Goal: Navigation & Orientation: Understand site structure

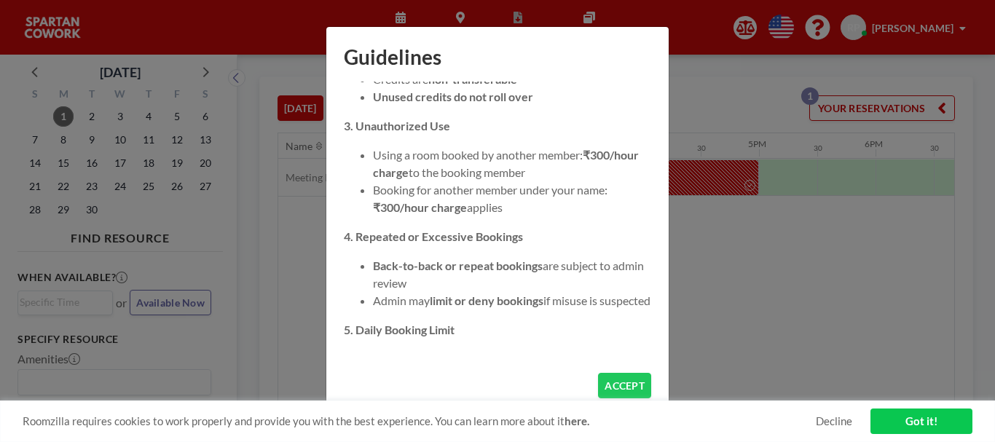
scroll to position [1332, 0]
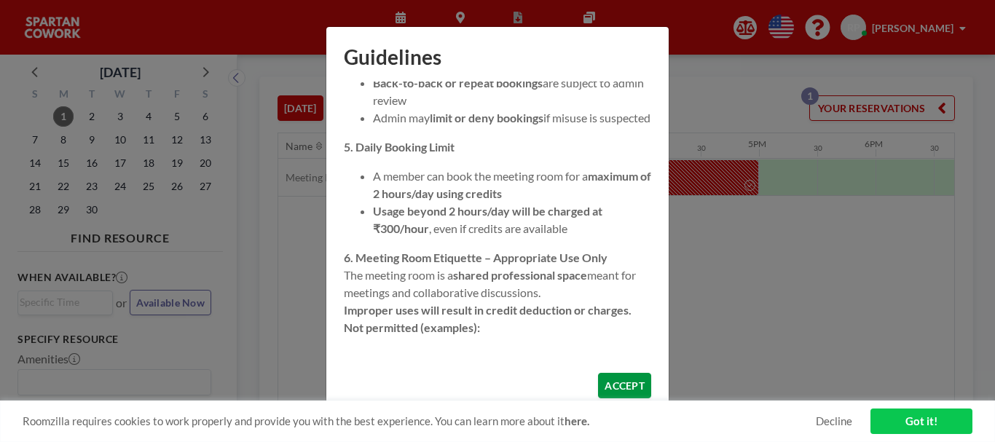
click at [622, 381] on button "ACCEPT" at bounding box center [624, 385] width 53 height 25
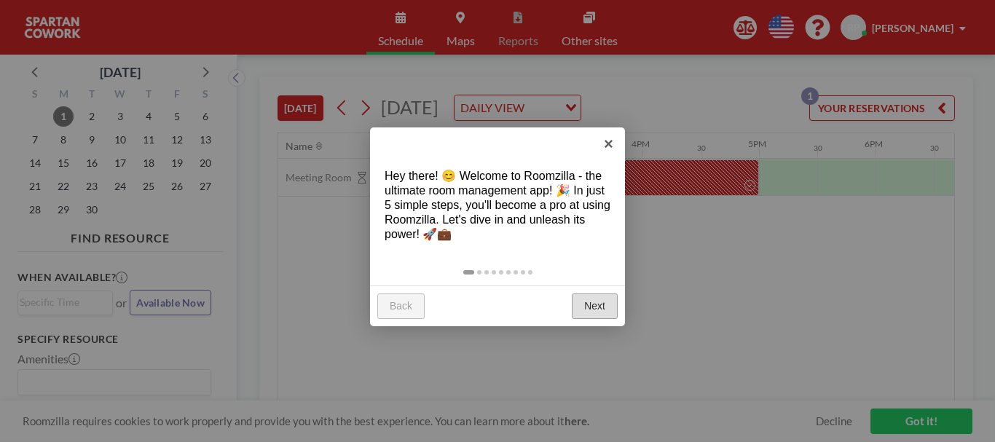
click at [590, 301] on link "Next" at bounding box center [595, 306] width 46 height 26
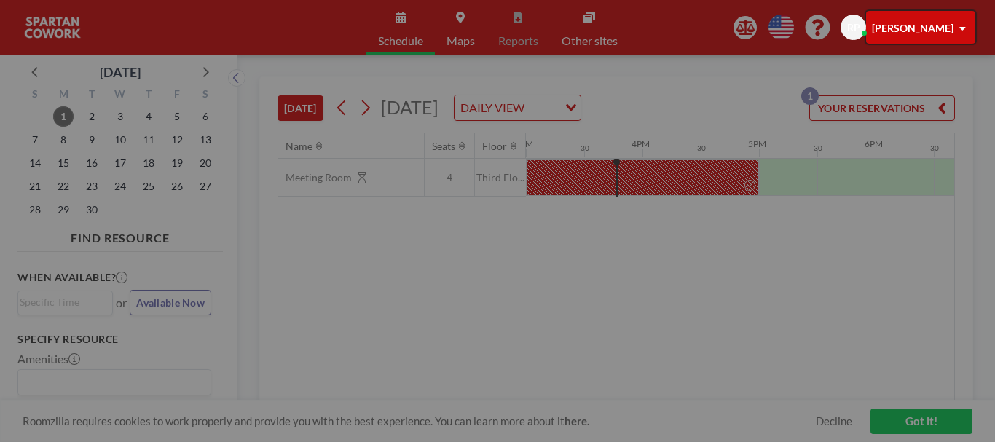
click at [590, 301] on div at bounding box center [497, 221] width 995 height 442
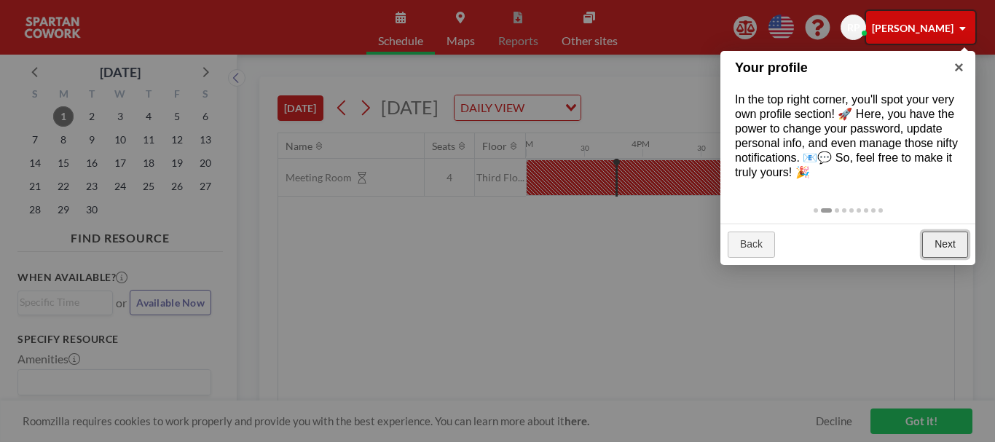
click at [941, 256] on link "Next" at bounding box center [945, 245] width 46 height 26
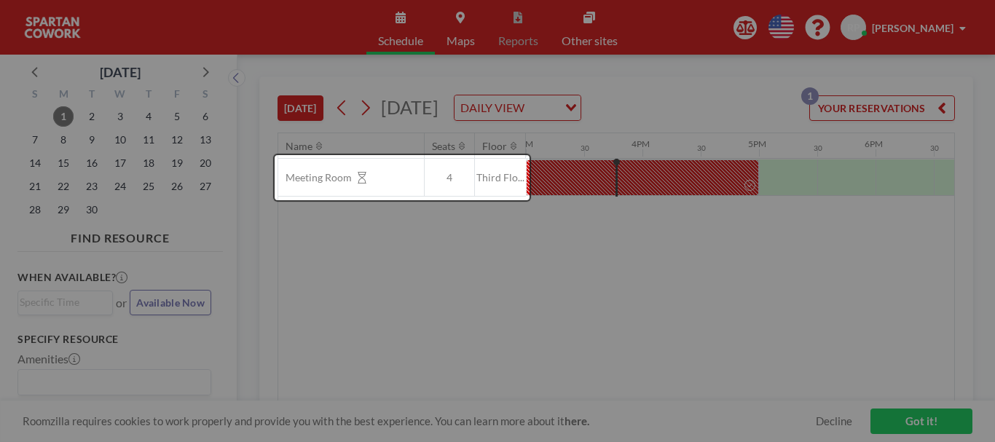
click at [941, 256] on div at bounding box center [497, 221] width 995 height 442
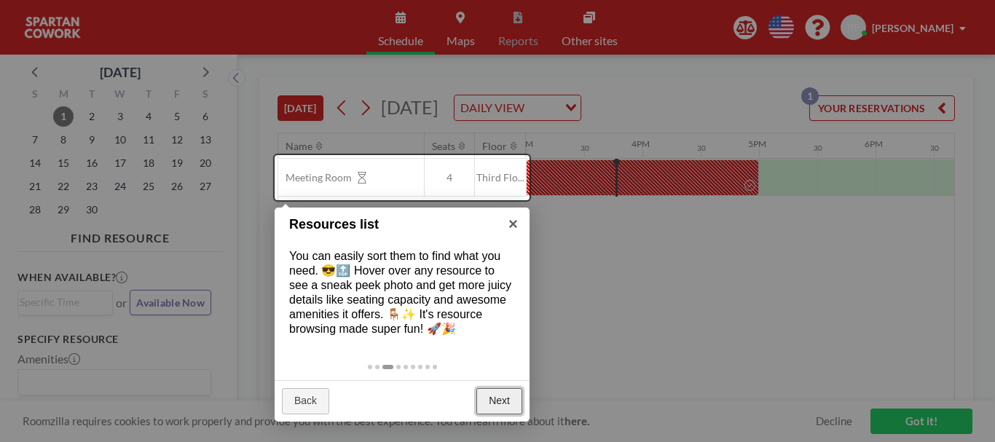
click at [490, 392] on link "Next" at bounding box center [499, 401] width 46 height 26
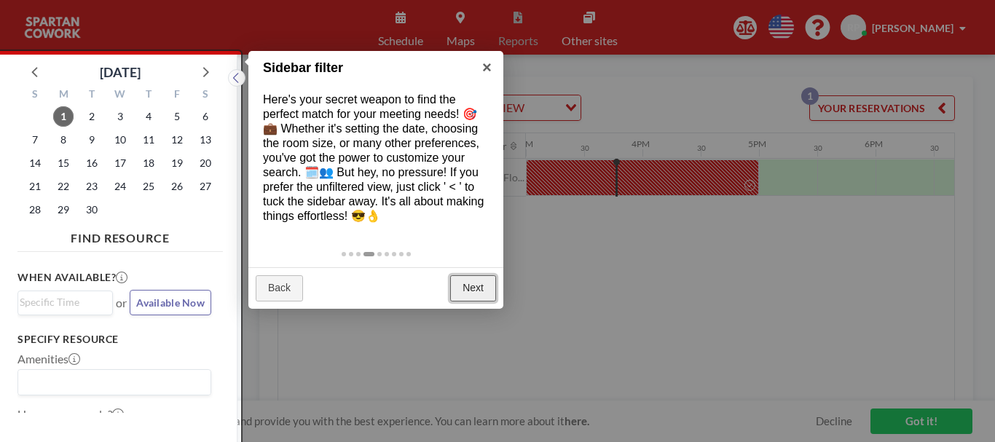
scroll to position [4, 0]
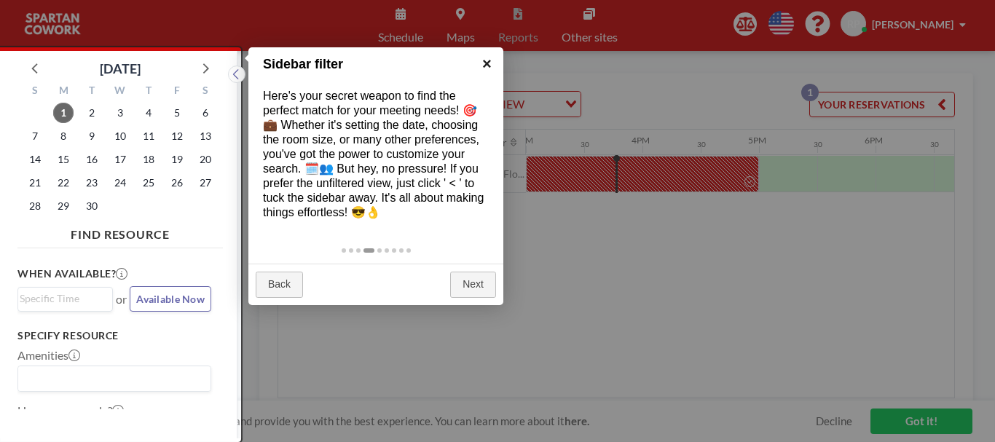
click at [486, 63] on link "×" at bounding box center [486, 63] width 33 height 33
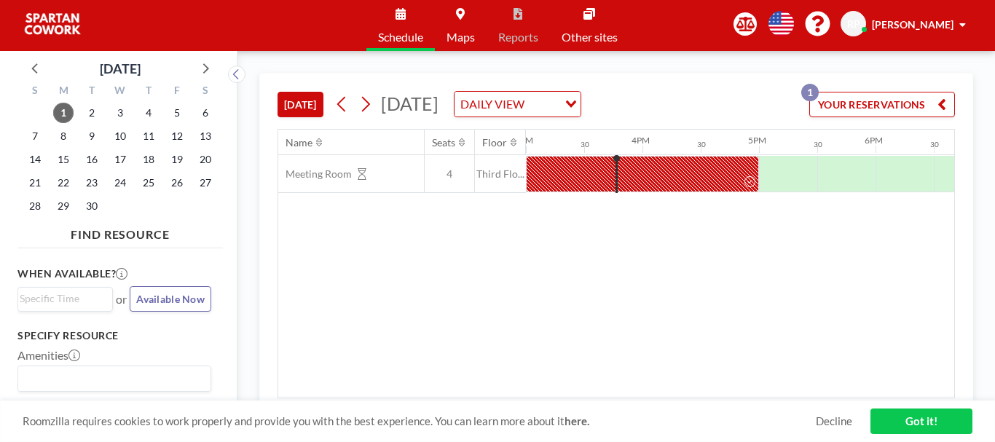
scroll to position [0, 0]
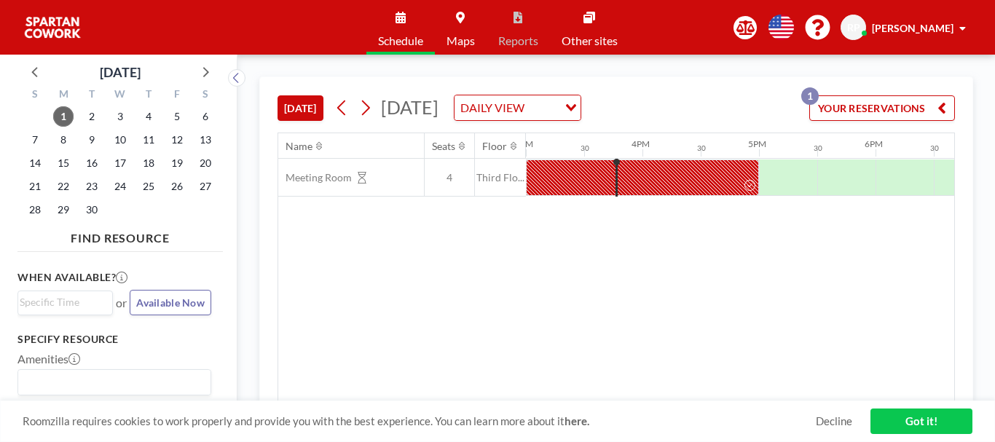
click at [673, 124] on div "[DATE] [DATE] DAILY VIEW Loading... YOUR RESERVATIONS 1" at bounding box center [615, 104] width 677 height 55
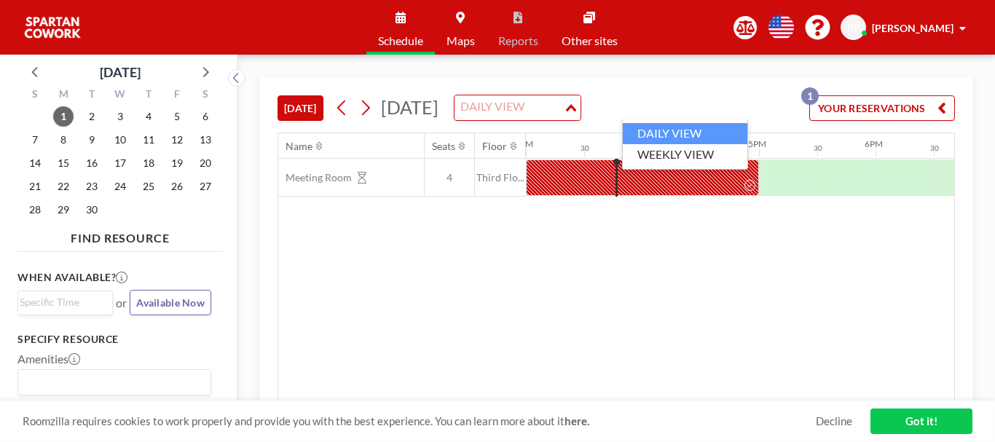
click at [564, 112] on div "DAILY VIEW" at bounding box center [508, 106] width 109 height 22
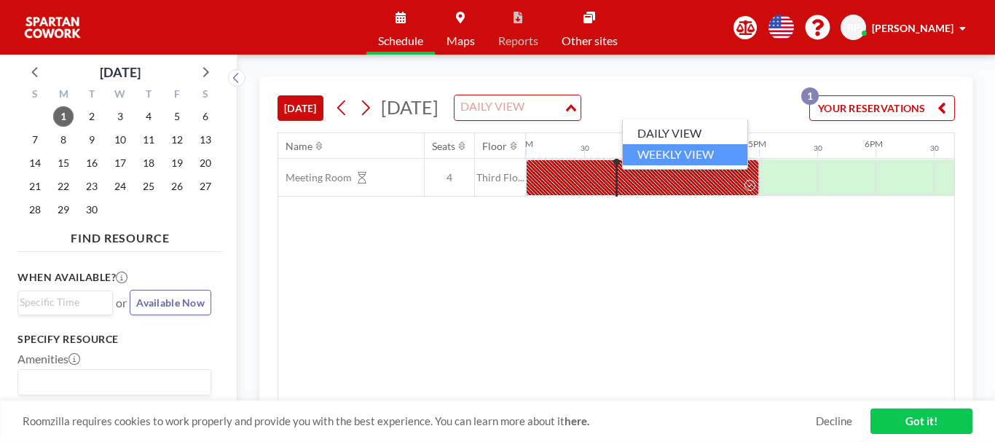
click at [666, 149] on li "WEEKLY VIEW" at bounding box center [684, 154] width 124 height 21
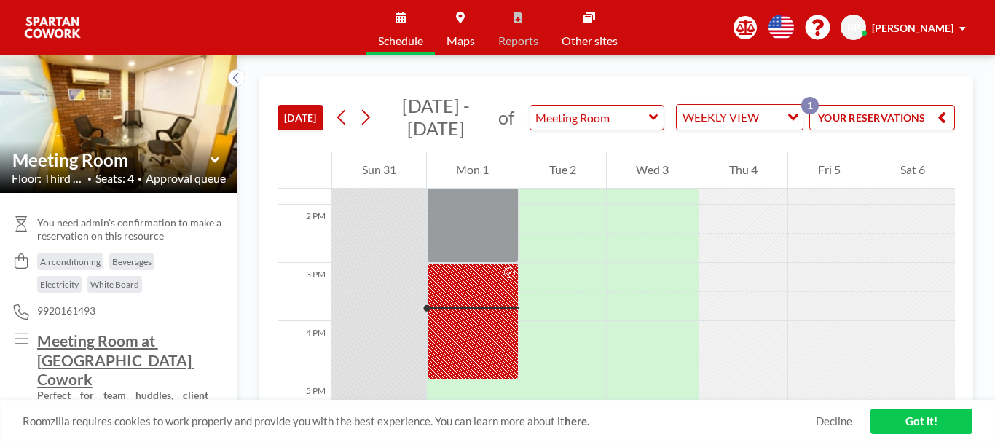
scroll to position [772, 0]
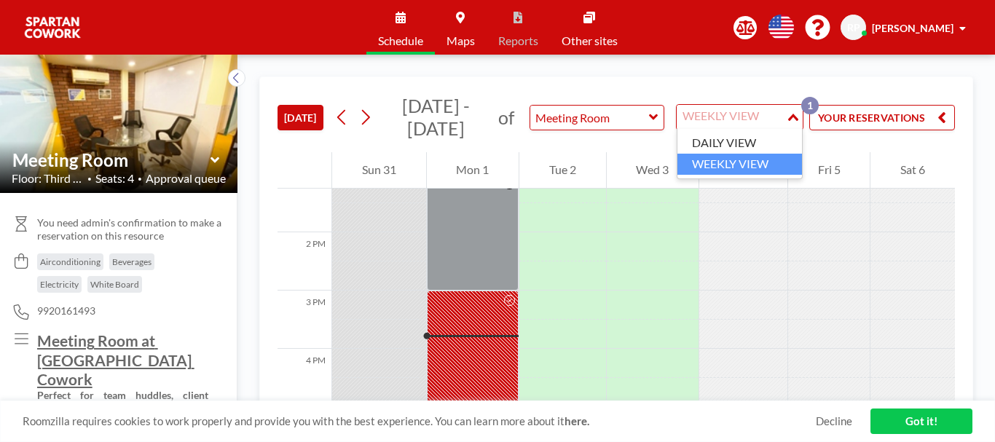
click at [755, 121] on div "WEEKLY VIEW" at bounding box center [730, 116] width 109 height 22
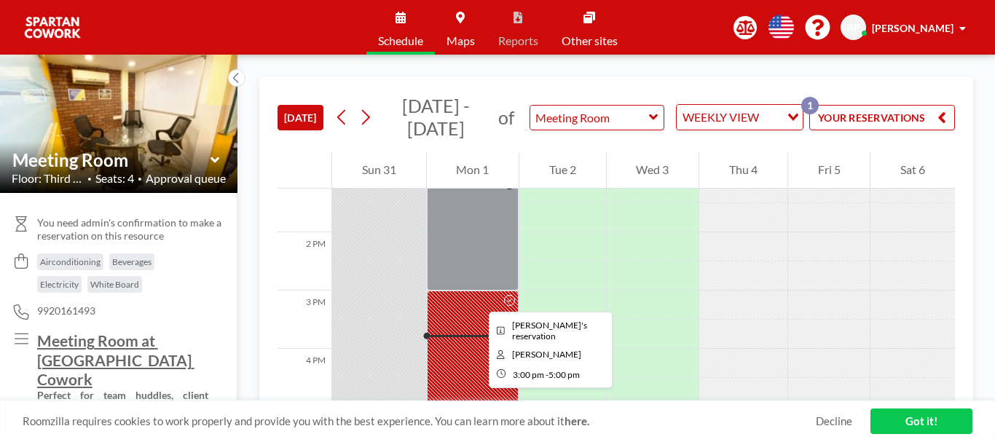
click at [477, 299] on div at bounding box center [473, 348] width 92 height 116
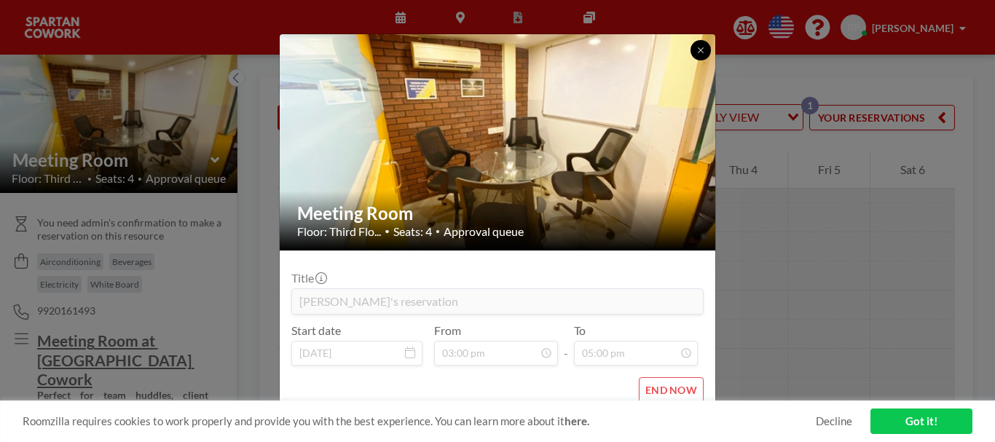
click at [701, 53] on icon at bounding box center [700, 50] width 9 height 9
